Goal: Navigation & Orientation: Find specific page/section

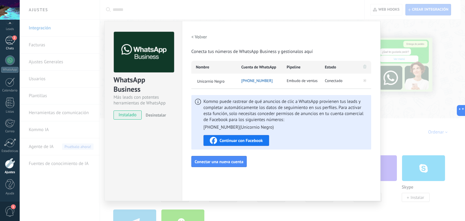
click at [0, 42] on link "2 Chats" at bounding box center [10, 43] width 20 height 15
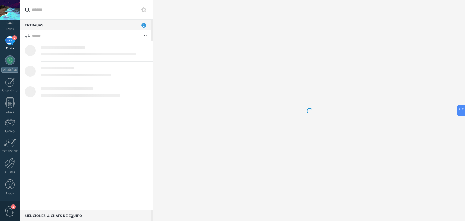
click at [5, 42] on div "Panel Leads 2 Chats WhatsApp Clientes" at bounding box center [10, 98] width 20 height 207
